Goal: Information Seeking & Learning: Find specific fact

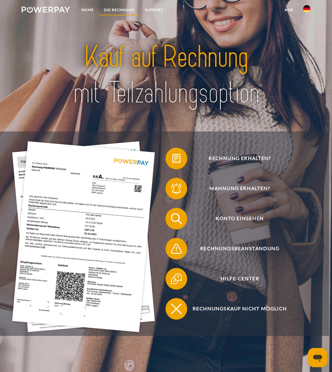
click at [125, 11] on link "DIE RECHNUNG" at bounding box center [119, 10] width 41 height 11
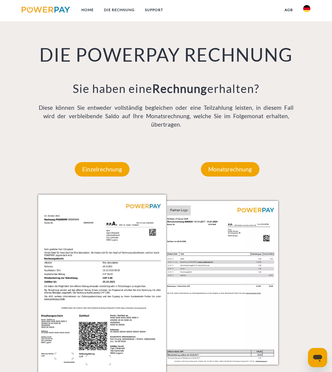
scroll to position [387, 0]
click at [97, 172] on p "Einzelrechnung" at bounding box center [102, 169] width 55 height 14
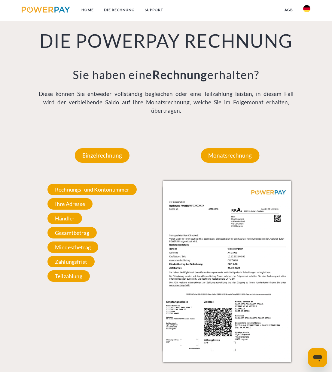
scroll to position [401, 0]
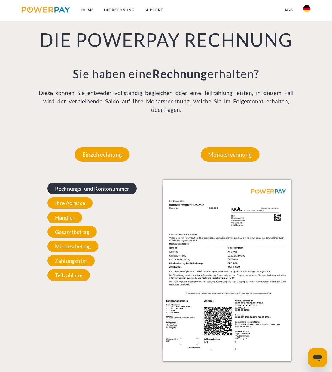
click at [82, 186] on span "Rechnungs- und Kontonummer" at bounding box center [93, 188] width 90 height 11
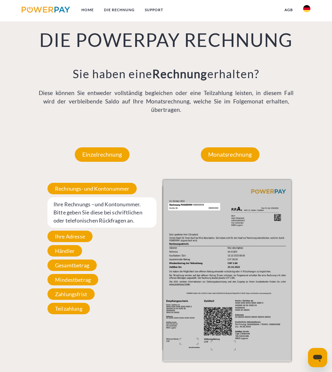
click at [85, 208] on span "Ihre Rechnungs –und Kontonummer. Bitte geben Sie diese bei schriftlichen oder t…" at bounding box center [102, 212] width 109 height 30
click at [76, 207] on span "Ihre Rechnungs –und Kontonummer. Bitte geben Sie diese bei schriftlichen oder t…" at bounding box center [102, 212] width 109 height 30
drag, startPoint x: 76, startPoint y: 203, endPoint x: 95, endPoint y: 204, distance: 18.7
click at [76, 203] on span "Ihre Rechnungs –und Kontonummer. Bitte geben Sie diese bei schriftlichen oder t…" at bounding box center [102, 212] width 109 height 30
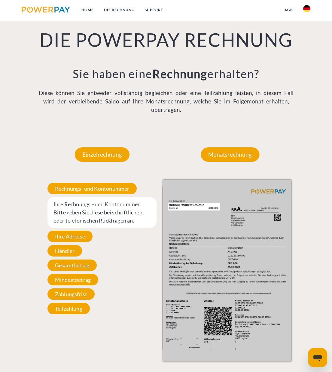
click at [84, 207] on span "Ihre Rechnungs –und Kontonummer. Bitte geben Sie diese bei schriftlichen oder t…" at bounding box center [102, 212] width 109 height 30
click at [75, 206] on span "Ihre Rechnungs –und Kontonummer. Bitte geben Sie diese bei schriftlichen oder t…" at bounding box center [102, 212] width 109 height 30
drag, startPoint x: 78, startPoint y: 217, endPoint x: 137, endPoint y: 211, distance: 59.6
click at [78, 217] on span "Ihre Rechnungs –und Kontonummer. Bitte geben Sie diese bei schriftlichen oder t…" at bounding box center [102, 212] width 109 height 30
click at [205, 208] on img at bounding box center [227, 270] width 128 height 181
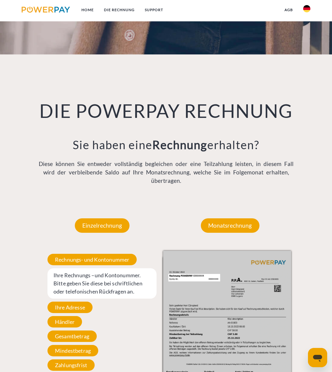
scroll to position [293, 0]
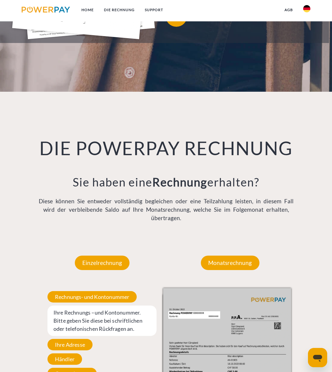
drag, startPoint x: 89, startPoint y: 316, endPoint x: 98, endPoint y: 303, distance: 15.8
click at [89, 316] on span "Ihre Rechnungs –und Kontonummer. Bitte geben Sie diese bei schriftlichen oder t…" at bounding box center [102, 321] width 109 height 30
click at [101, 299] on span "Rechnungs- und Kontonummer" at bounding box center [93, 296] width 90 height 11
click at [95, 296] on span "Rechnungs- und Kontonummer" at bounding box center [93, 296] width 90 height 11
click at [81, 310] on span "Ihre Rechnungs –und Kontonummer. Bitte geben Sie diese bei schriftlichen oder t…" at bounding box center [102, 321] width 109 height 30
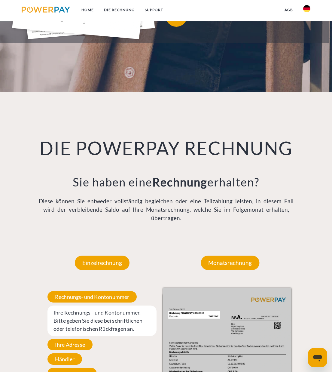
click at [80, 316] on span "Ihre Rechnungs –und Kontonummer. Bitte geben Sie diese bei schriftlichen oder t…" at bounding box center [102, 321] width 109 height 30
click at [79, 316] on span "Ihre Rechnungs –und Kontonummer. Bitte geben Sie diese bei schriftlichen oder t…" at bounding box center [102, 321] width 109 height 30
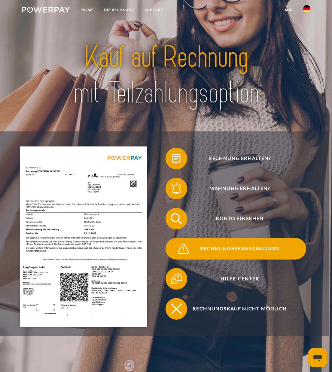
scroll to position [0, 0]
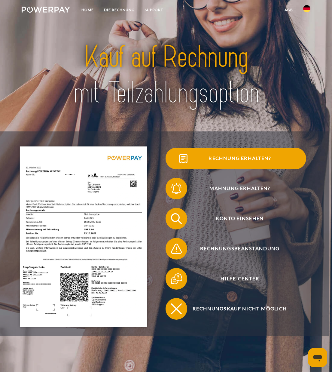
click at [245, 158] on span "Rechnung erhalten?" at bounding box center [240, 159] width 133 height 22
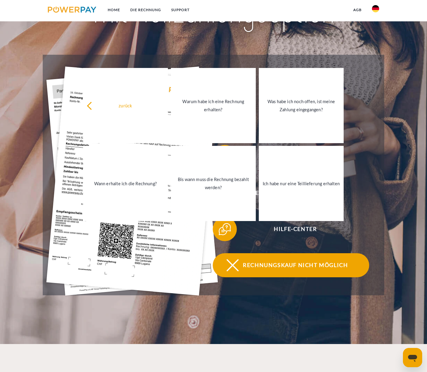
scroll to position [130, 0]
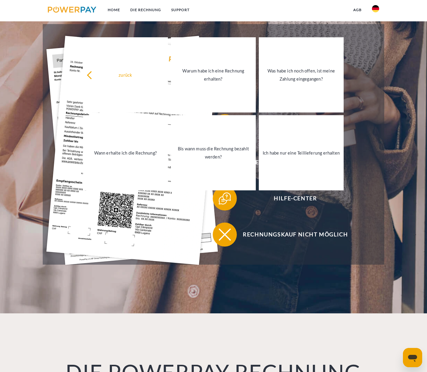
click at [332, 144] on header "Home DIE RECHNUNG SUPPORT" at bounding box center [213, 91] width 427 height 443
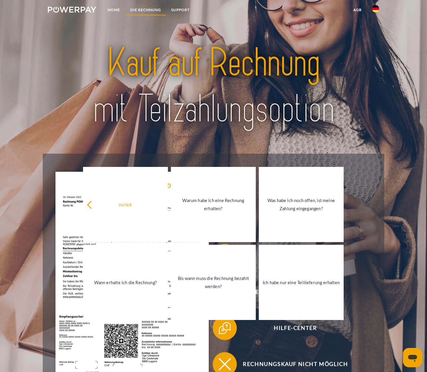
scroll to position [0, 0]
click at [145, 11] on link "DIE RECHNUNG" at bounding box center [145, 10] width 41 height 11
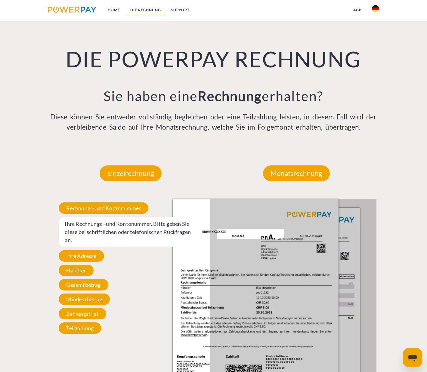
scroll to position [443, 0]
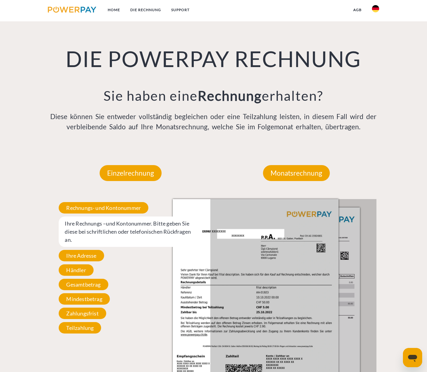
drag, startPoint x: 76, startPoint y: 233, endPoint x: 78, endPoint y: 229, distance: 4.9
click at [76, 233] on span "Ihre Rechnungs –und Kontonummer. Bitte geben Sie diese bei schriftlichen oder t…" at bounding box center [130, 232] width 143 height 30
click at [75, 226] on span "Ihre Rechnungs –und Kontonummer. Bitte geben Sie diese bei schriftlichen oder t…" at bounding box center [130, 232] width 143 height 30
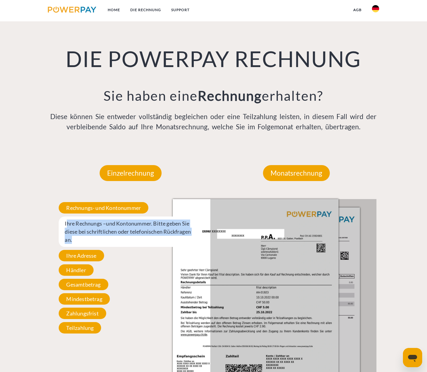
drag, startPoint x: 68, startPoint y: 224, endPoint x: 174, endPoint y: 246, distance: 108.5
click at [174, 246] on span "Ihre Rechnungs –und Kontonummer. Bitte geben Sie diese bei schriftlichen oder t…" at bounding box center [130, 232] width 143 height 30
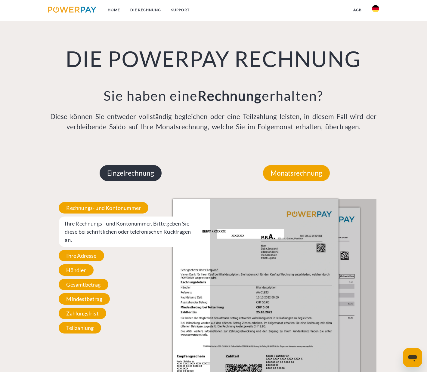
click at [143, 172] on p "Einzelrechnung" at bounding box center [131, 173] width 62 height 16
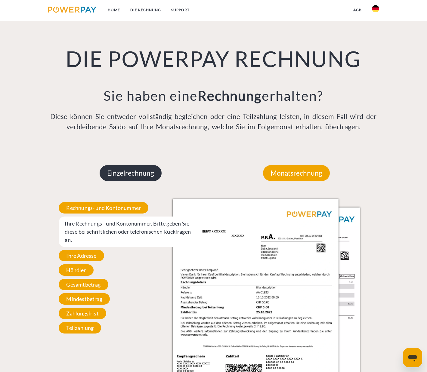
click at [121, 176] on p "Einzelrechnung" at bounding box center [131, 173] width 62 height 16
click at [75, 254] on span "Ihre Adresse" at bounding box center [81, 255] width 45 height 11
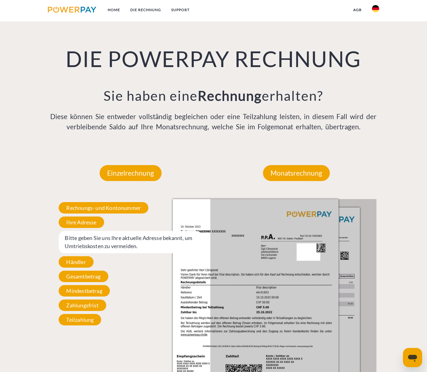
click at [88, 242] on span "Bitte geben Sie uns Ihre aktuelle Adresse bekannt, um Umtriebskosten zu vermeid…" at bounding box center [130, 242] width 143 height 22
click at [151, 249] on span "Bitte geben Sie uns Ihre aktuelle Adresse bekannt, um Umtriebskosten zu vermeid…" at bounding box center [130, 242] width 143 height 22
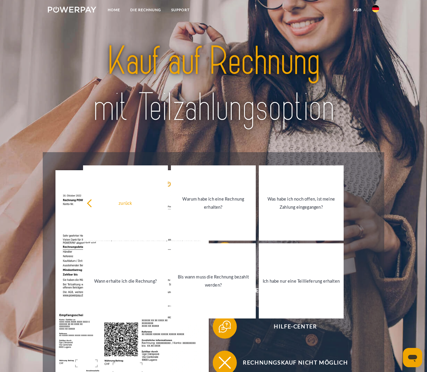
scroll to position [2, 1]
click at [69, 7] on img at bounding box center [72, 10] width 48 height 6
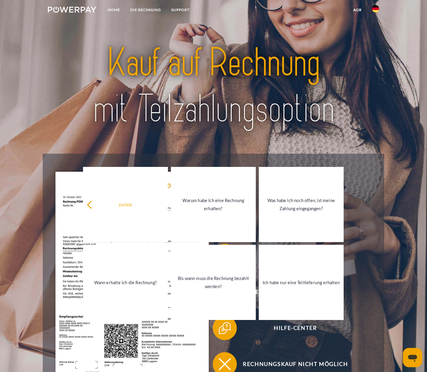
click at [64, 8] on img at bounding box center [72, 10] width 48 height 6
click at [28, 69] on header "Home DIE RECHNUNG SUPPORT" at bounding box center [213, 221] width 427 height 443
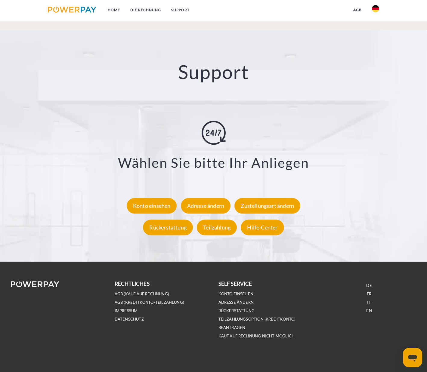
scroll to position [1012, 0]
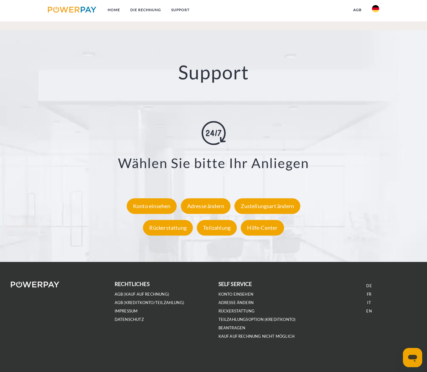
click at [74, 10] on img at bounding box center [72, 10] width 48 height 6
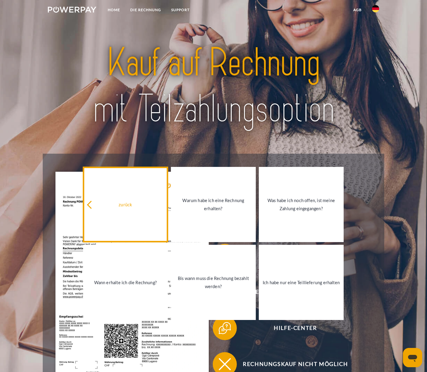
scroll to position [0, 0]
click at [91, 206] on icon at bounding box center [91, 205] width 8 height 8
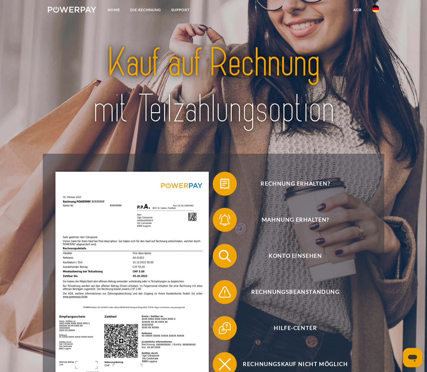
click at [71, 11] on img at bounding box center [72, 10] width 48 height 6
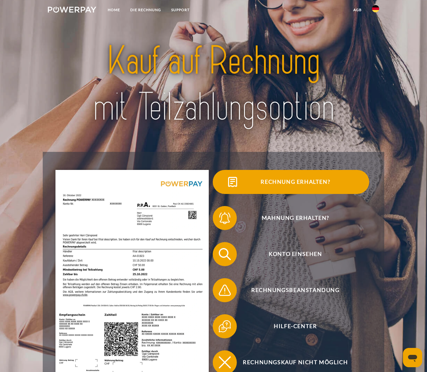
click at [222, 182] on span at bounding box center [223, 182] width 30 height 30
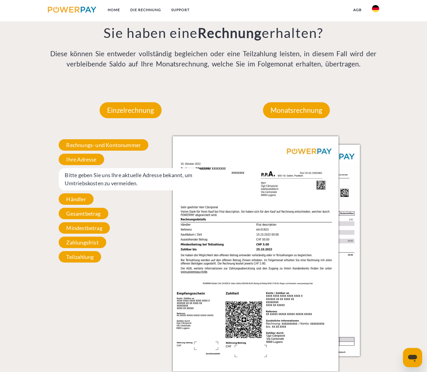
scroll to position [506, 0]
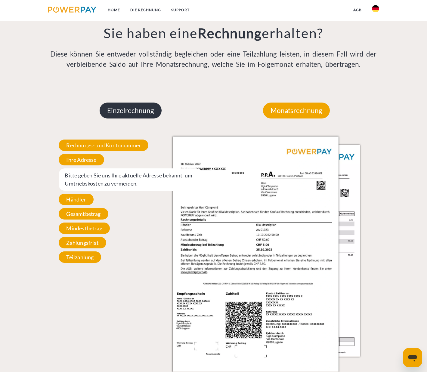
click at [132, 112] on p "Einzelrechnung" at bounding box center [131, 111] width 62 height 16
click at [123, 111] on p "Einzelrechnung" at bounding box center [131, 111] width 62 height 16
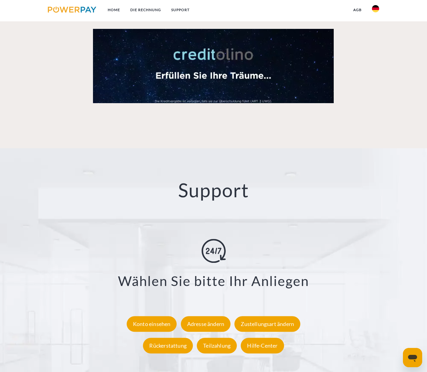
scroll to position [929, 0]
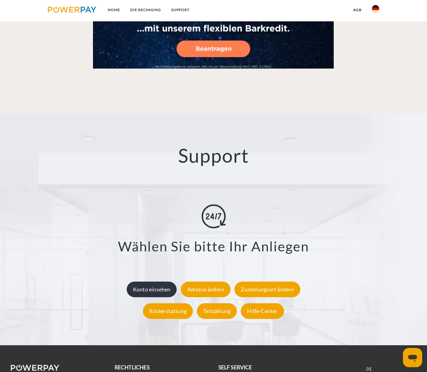
click at [147, 285] on div "Konto einsehen" at bounding box center [152, 290] width 50 height 16
